Goal: Check status: Check status

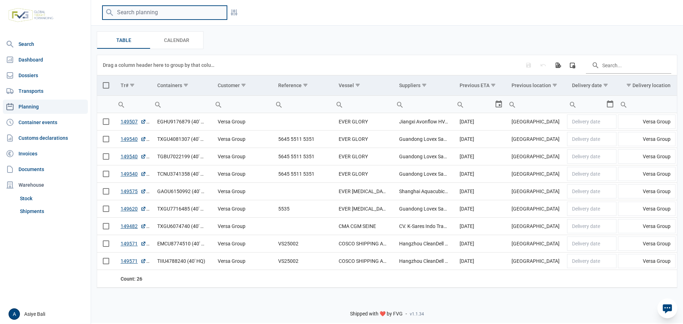
click at [184, 11] on input "search" at bounding box center [164, 13] width 125 height 14
paste input "EITU9314095"
type input "EITU9314095"
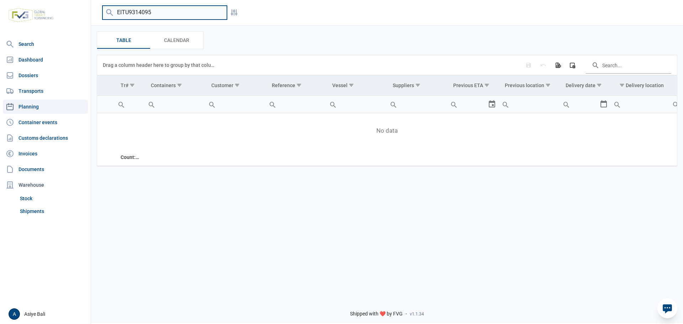
drag, startPoint x: 183, startPoint y: 17, endPoint x: 77, endPoint y: 7, distance: 106.2
click at [77, 7] on div "Search Dashboard Dossiers Transports Planning Container events Customs declarat…" at bounding box center [341, 161] width 683 height 324
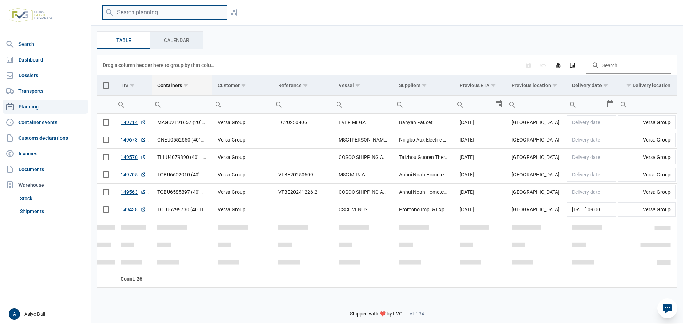
scroll to position [225, 0]
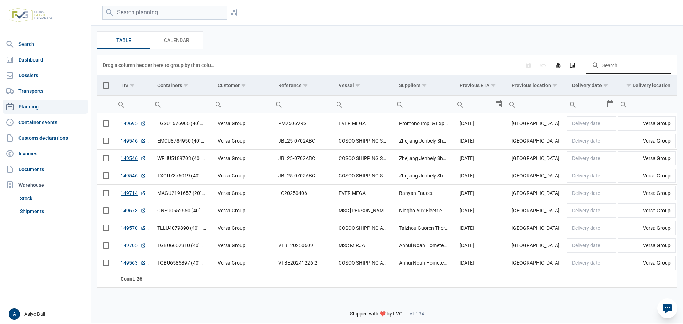
click at [639, 67] on input "Search in the data grid" at bounding box center [628, 65] width 85 height 17
paste input "EITU9314095"
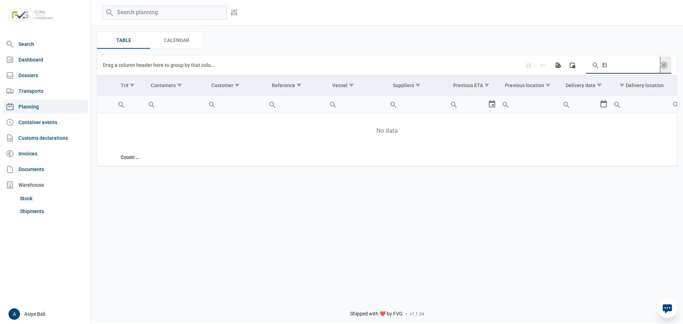
type input "E"
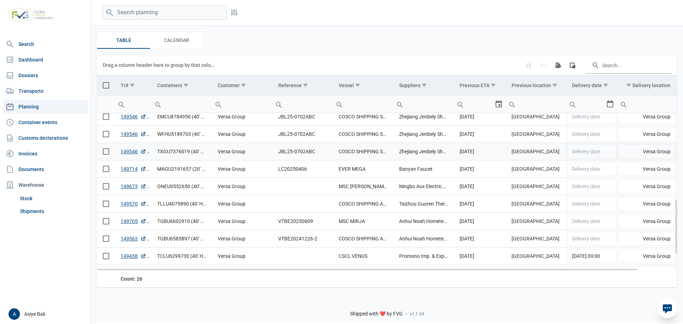
scroll to position [285, 0]
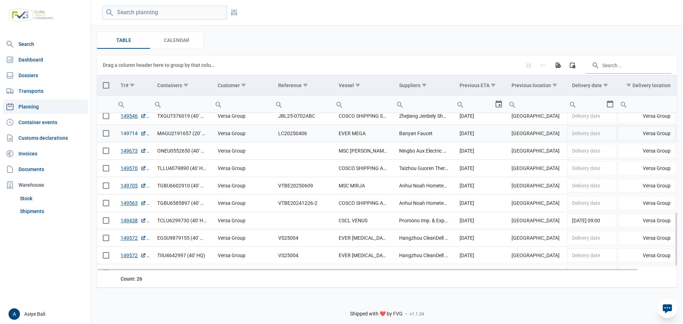
click at [131, 134] on link "149714" at bounding box center [134, 133] width 26 height 7
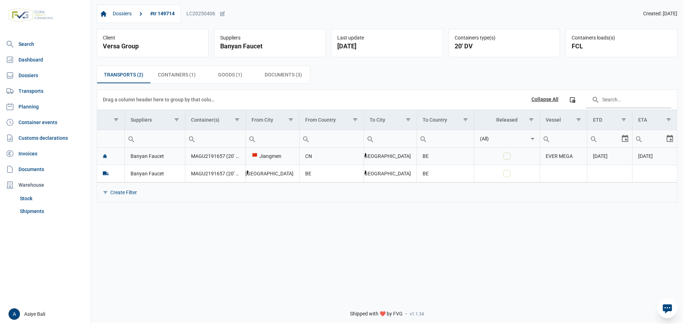
click at [277, 158] on div "Jiangmen" at bounding box center [273, 156] width 42 height 7
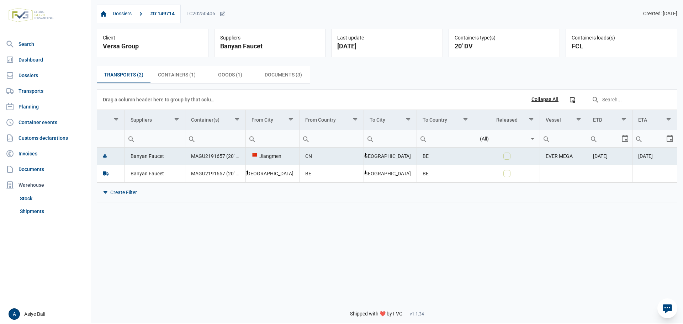
click at [143, 156] on td "Banyan Faucet" at bounding box center [155, 156] width 60 height 17
click at [205, 158] on td "MAGU2191657 (20' DV)" at bounding box center [215, 156] width 60 height 17
click at [236, 158] on td "MAGU2191657 (20' DV)" at bounding box center [215, 156] width 60 height 17
click at [237, 158] on td "MAGU2191657 (20' DV)" at bounding box center [215, 156] width 60 height 17
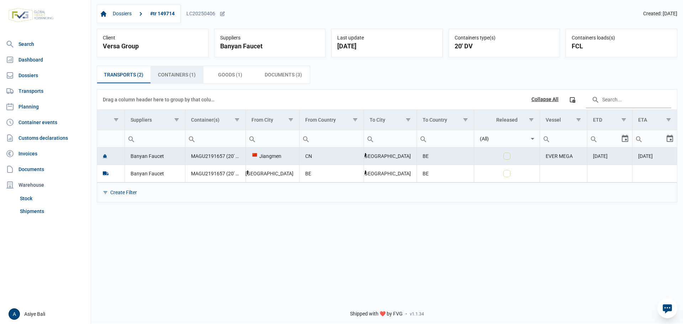
click at [167, 73] on span "Containers (1) Containers (1)" at bounding box center [177, 74] width 38 height 9
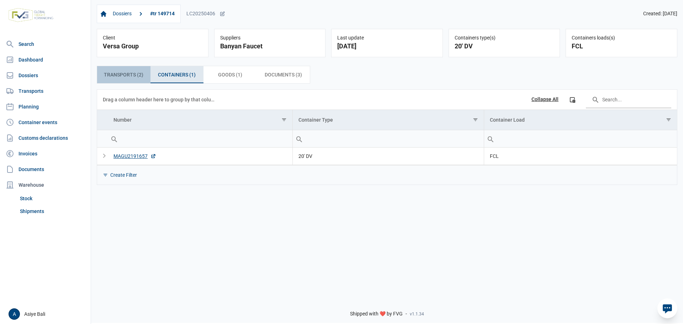
click at [116, 73] on span "Transports (2) Transports (2)" at bounding box center [123, 74] width 39 height 9
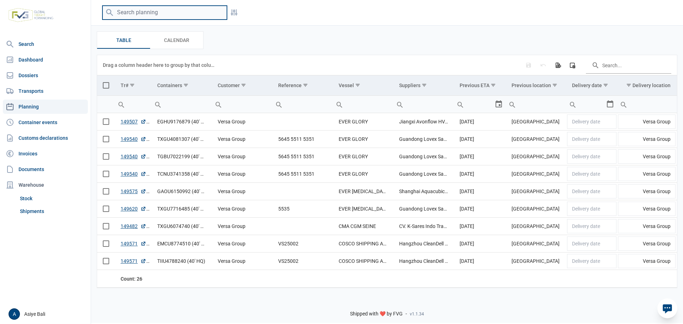
click at [174, 14] on input "search" at bounding box center [164, 13] width 125 height 14
paste input "MSDU6893533"
type input "MSDU6893533"
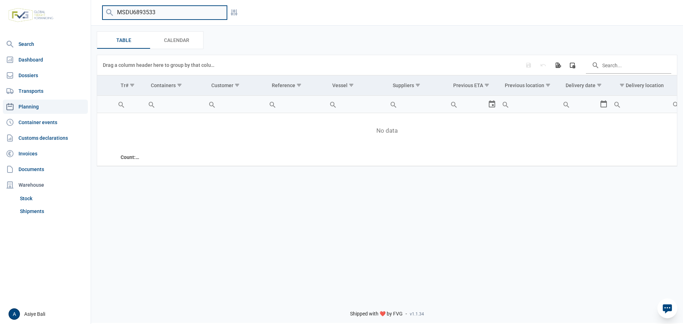
click at [216, 14] on input "MSDU6893533" at bounding box center [164, 13] width 125 height 14
click at [220, 14] on input "MSDU6893533" at bounding box center [164, 13] width 125 height 14
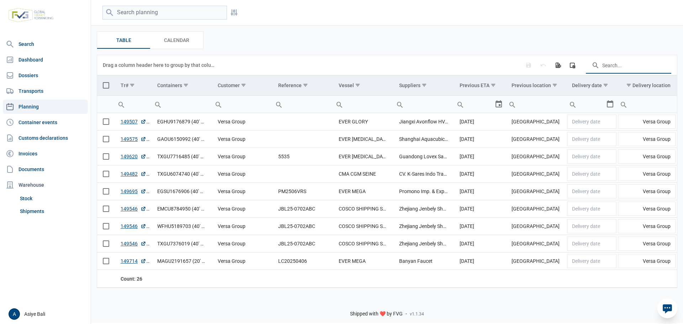
click at [607, 65] on input "Search in the data grid" at bounding box center [628, 65] width 85 height 17
paste input "MSDU6893533"
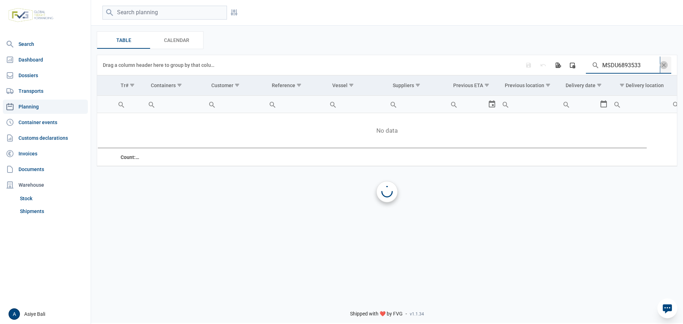
type input "MSDU6893533"
click at [665, 65] on span "Data grid toolbar" at bounding box center [664, 65] width 8 height 8
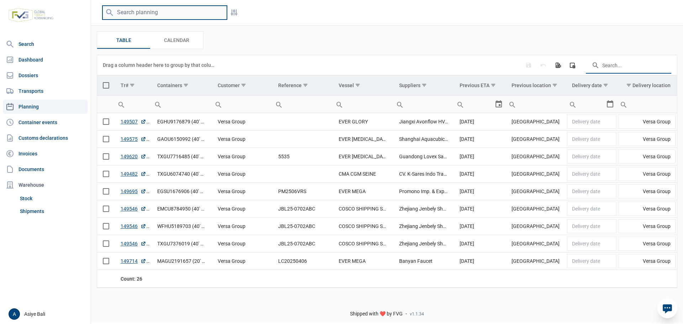
click at [155, 13] on input "search" at bounding box center [164, 13] width 125 height 14
